Goal: Transaction & Acquisition: Purchase product/service

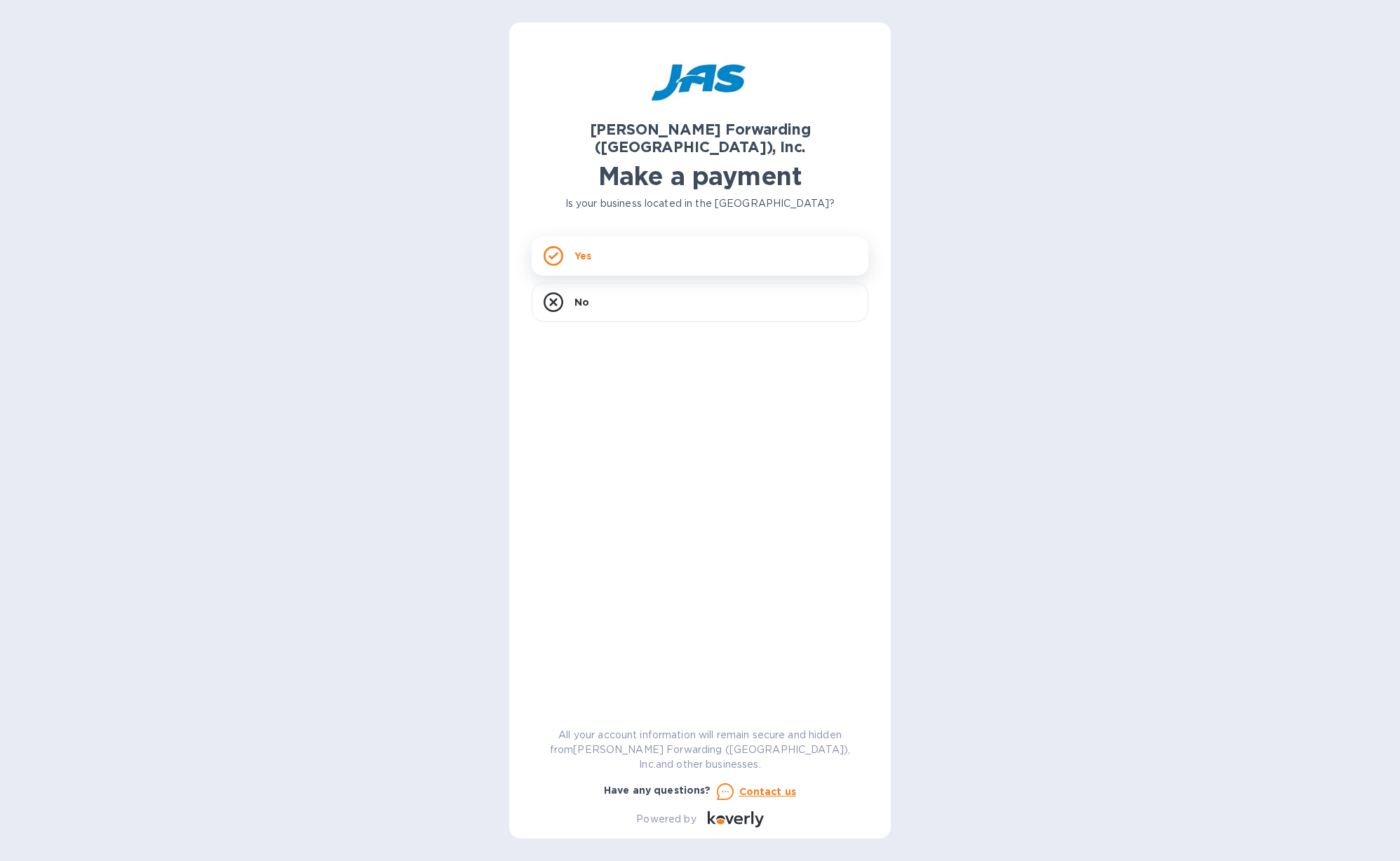
click at [631, 237] on div "Yes" at bounding box center [700, 256] width 337 height 39
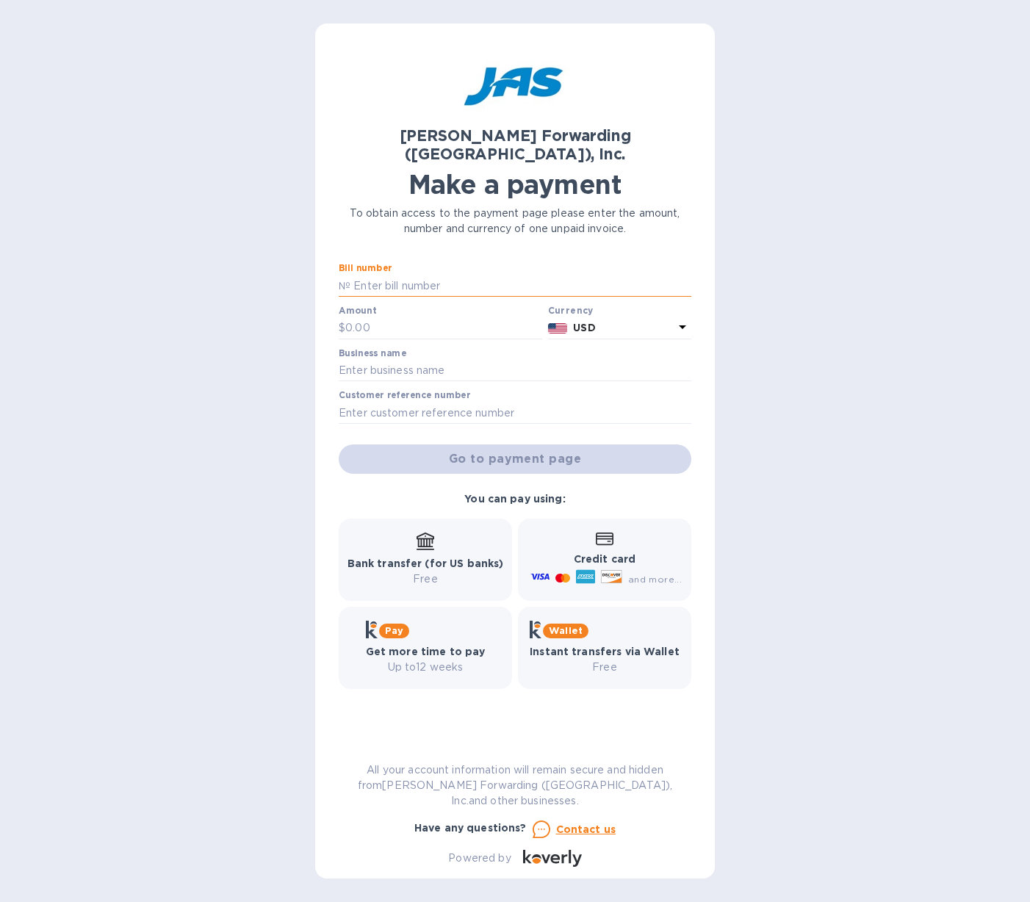
click at [380, 275] on input "text" at bounding box center [520, 286] width 341 height 22
paste input "DEN503400835"
type input "DEN503400835"
drag, startPoint x: 351, startPoint y: 311, endPoint x: 359, endPoint y: 314, distance: 8.6
click at [351, 317] on input "text" at bounding box center [443, 328] width 197 height 22
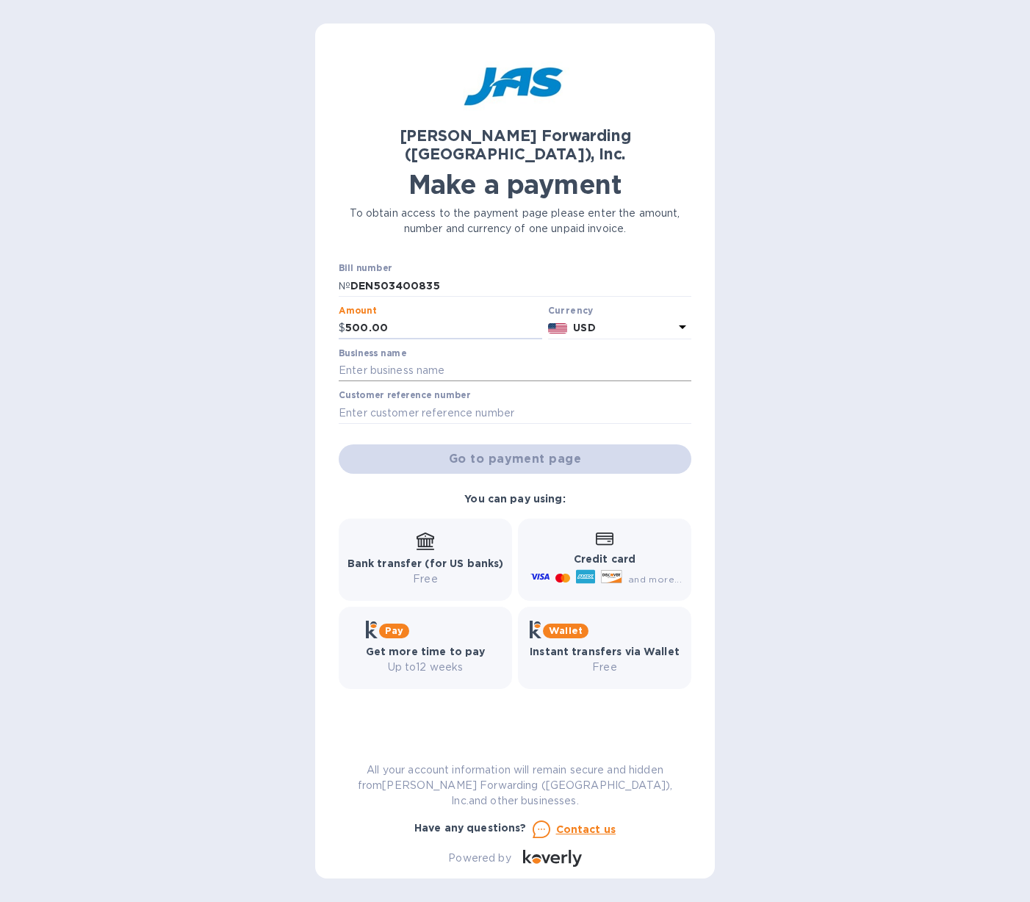
type input "500.00"
click at [351, 360] on input "text" at bounding box center [515, 371] width 353 height 22
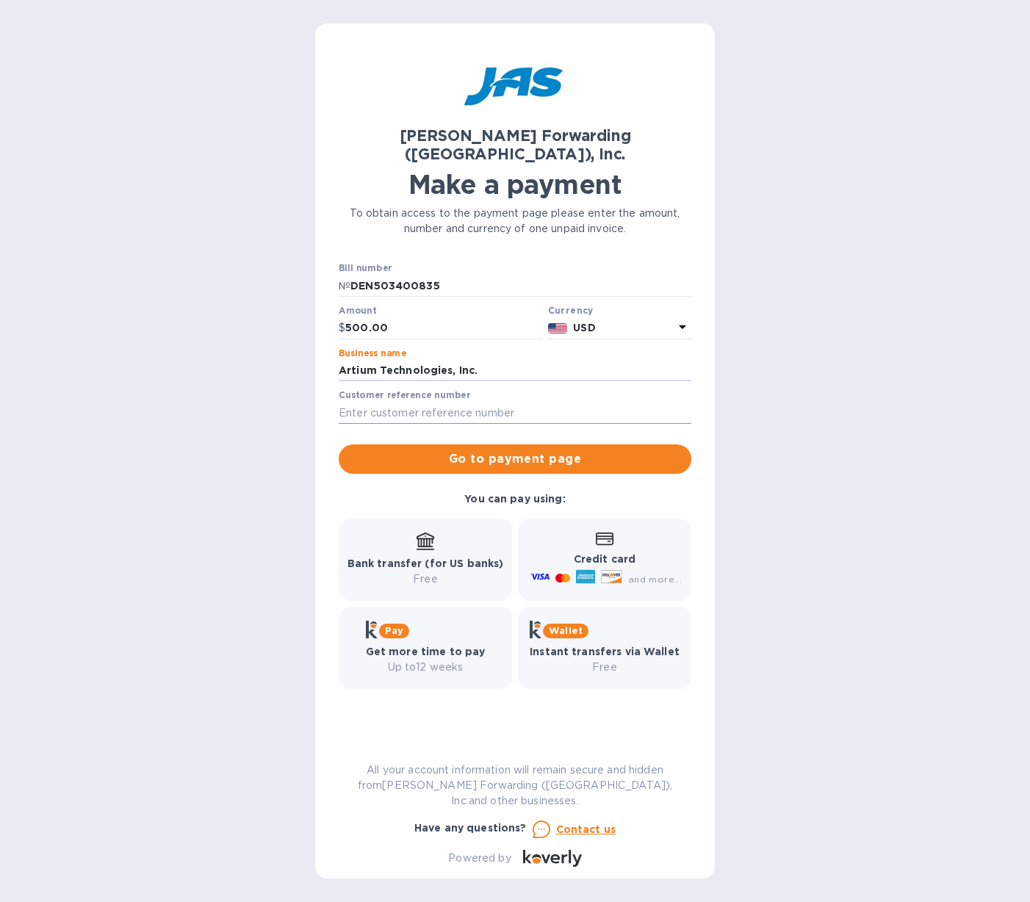
type input "Artium Technologies, Inc."
click at [353, 402] on input "text" at bounding box center [515, 413] width 353 height 22
paste input "ARTTECSNN"
type input "ARTTECSNN"
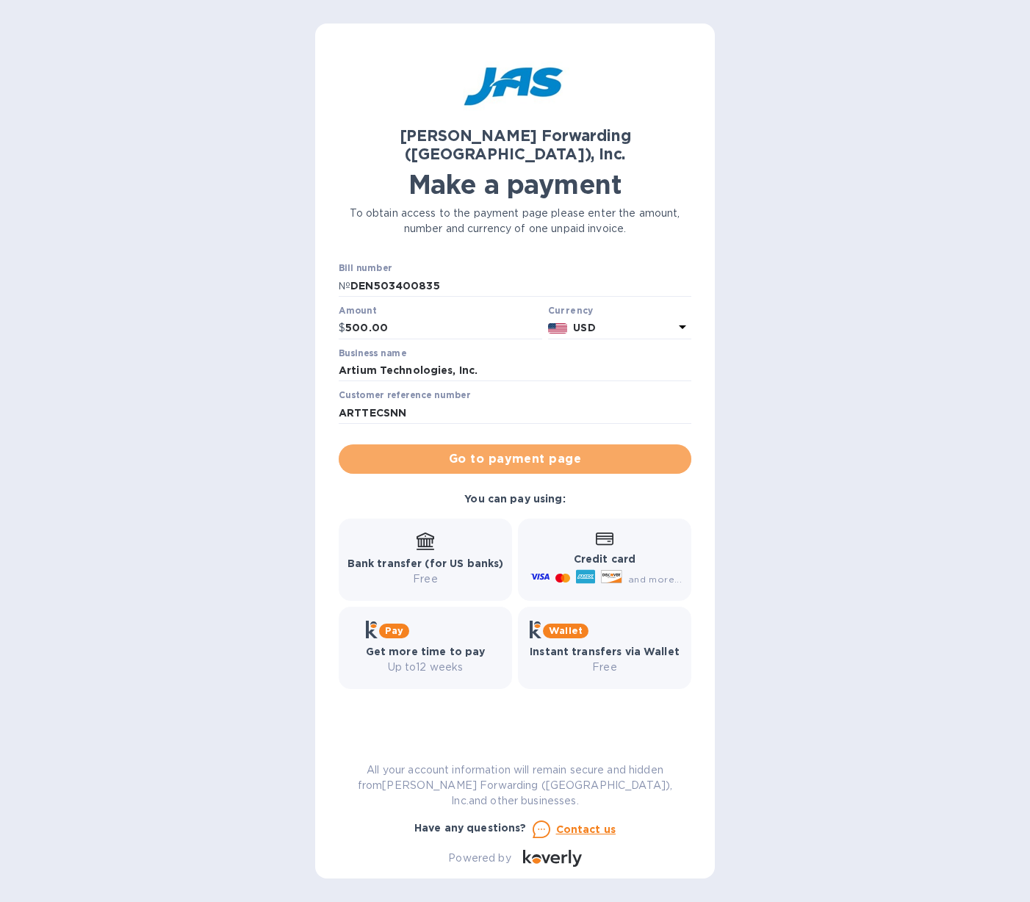
click at [486, 450] on span "Go to payment page" at bounding box center [514, 459] width 329 height 18
